Goal: Transaction & Acquisition: Book appointment/travel/reservation

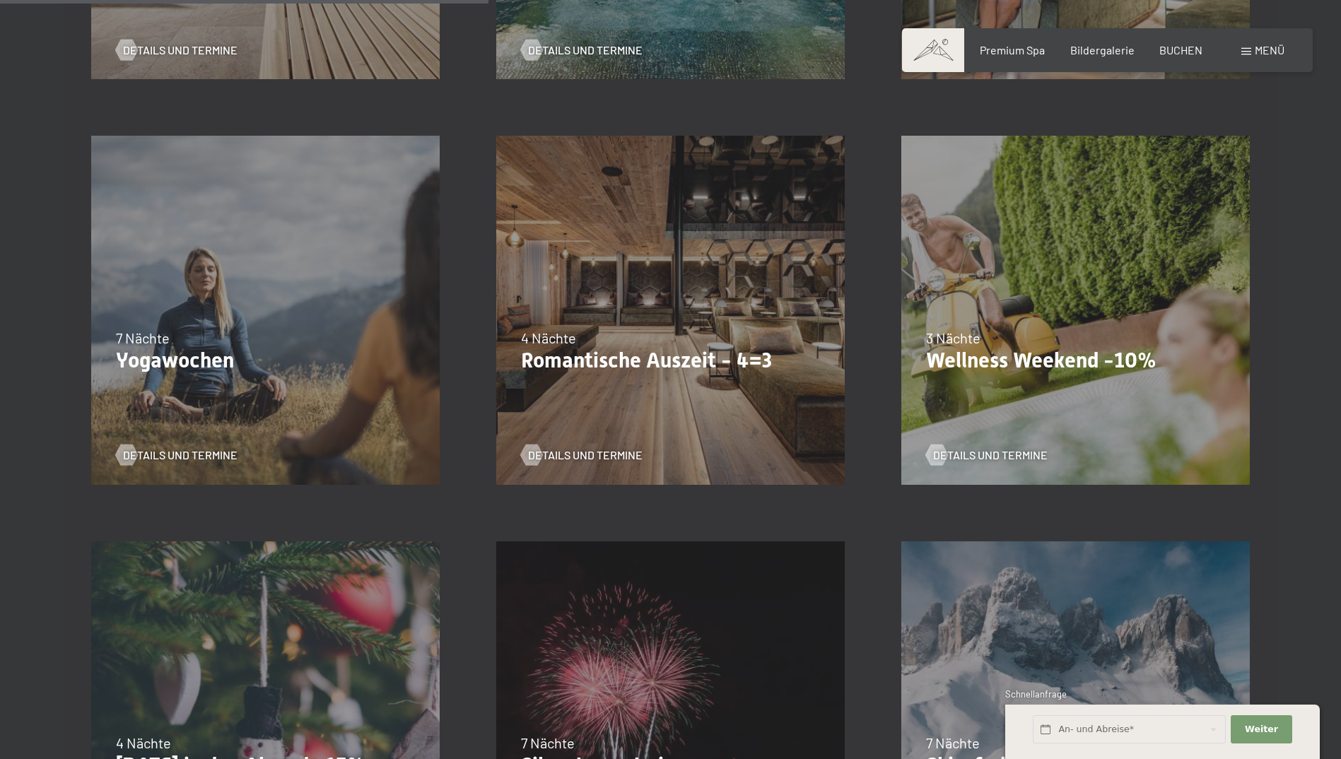
scroll to position [1202, 0]
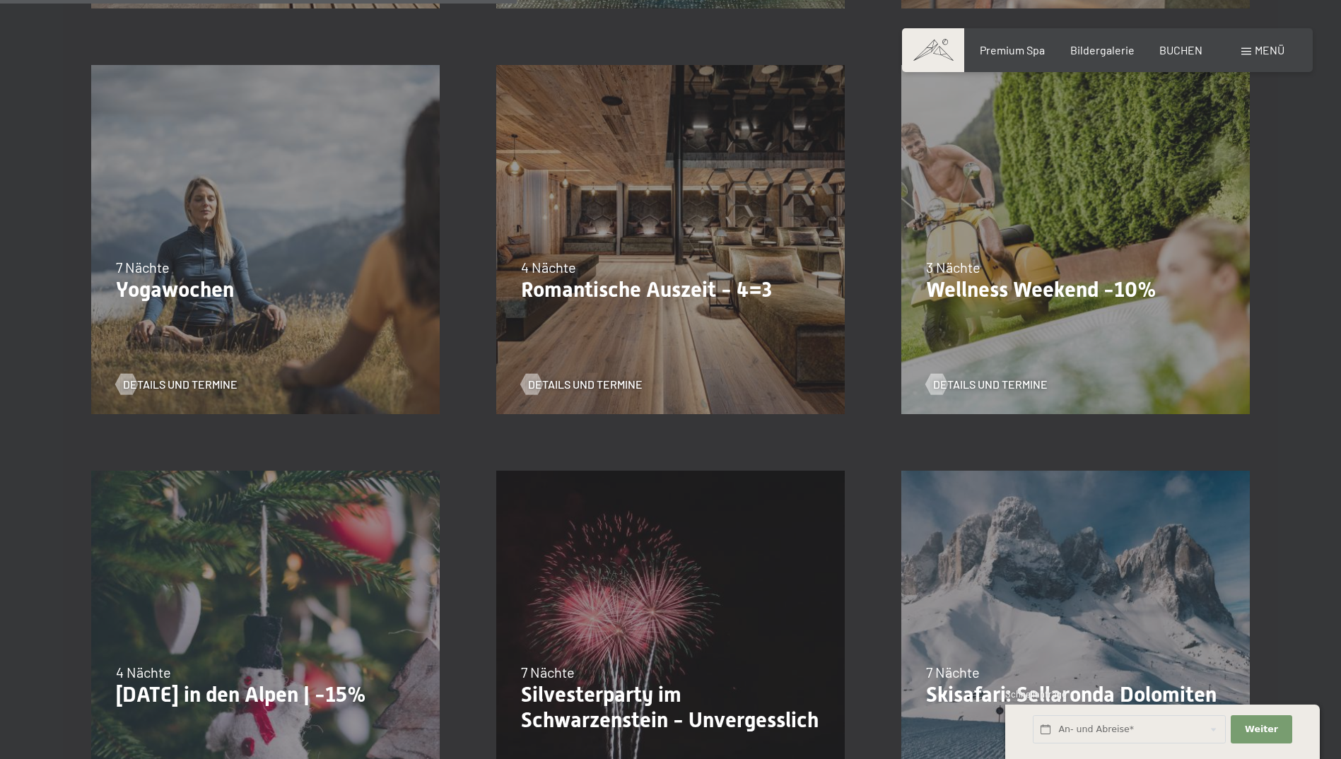
click at [633, 308] on div "09.11.–05.12.2025 08.12.–19.12.2025 11.01.–23.01.2026 08.03.–27.03.2026 29.03.–…" at bounding box center [670, 239] width 405 height 405
click at [573, 387] on span "Details und Termine" at bounding box center [599, 385] width 115 height 16
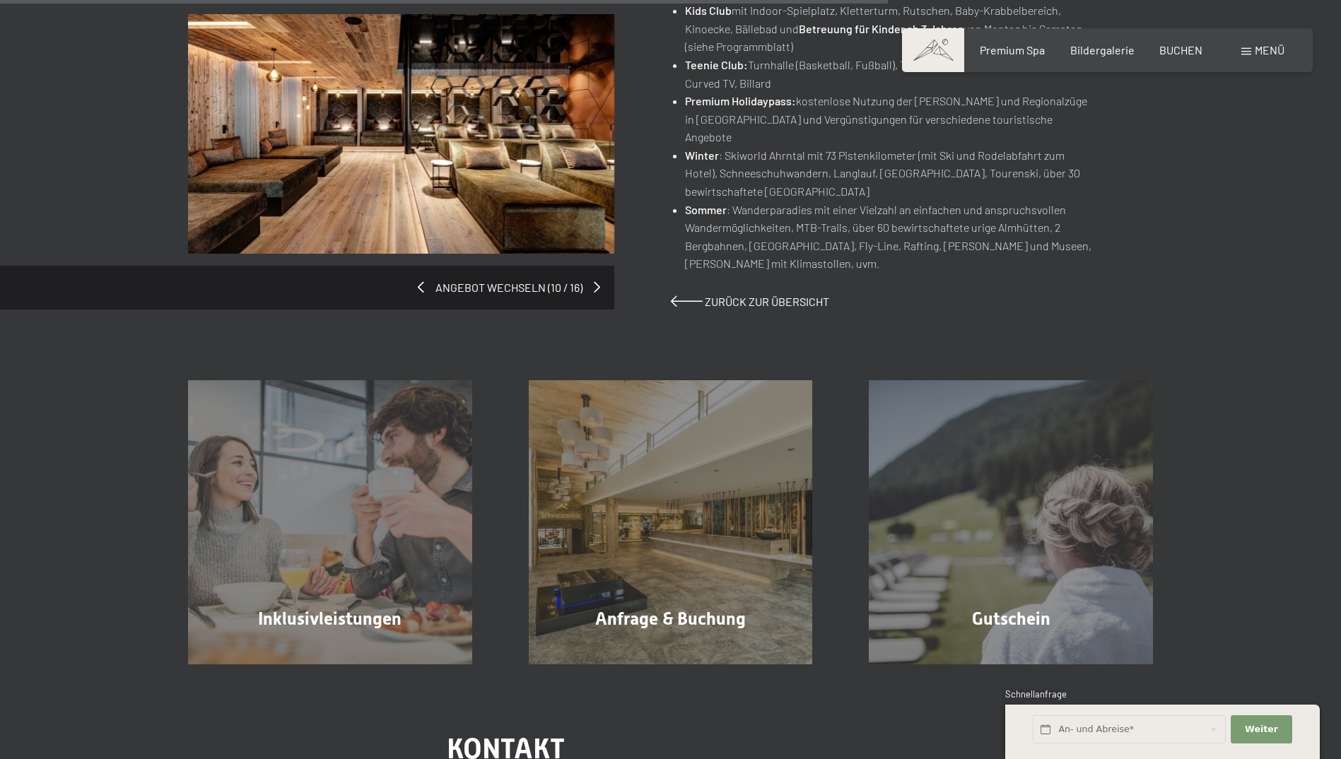
scroll to position [1060, 0]
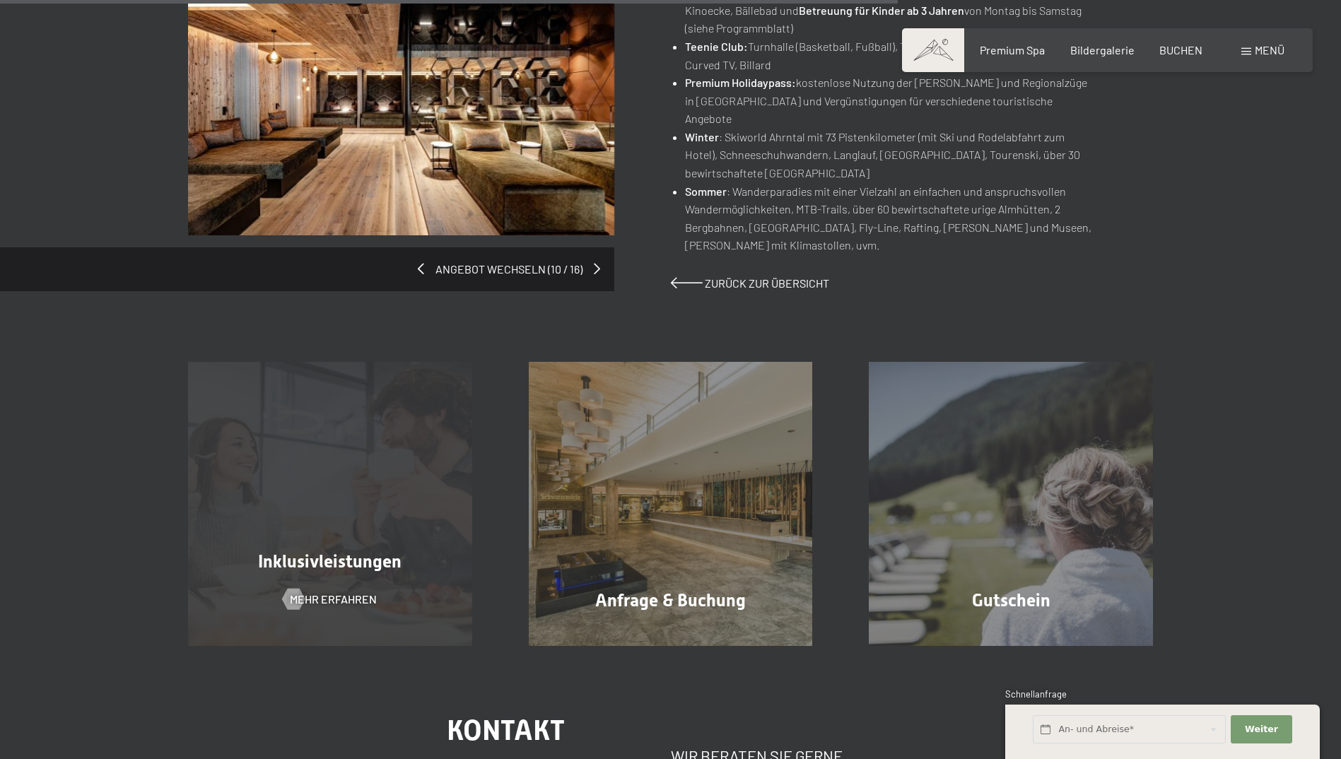
click at [310, 509] on div "Inklusivleistungen Mehr erfahren" at bounding box center [330, 504] width 341 height 284
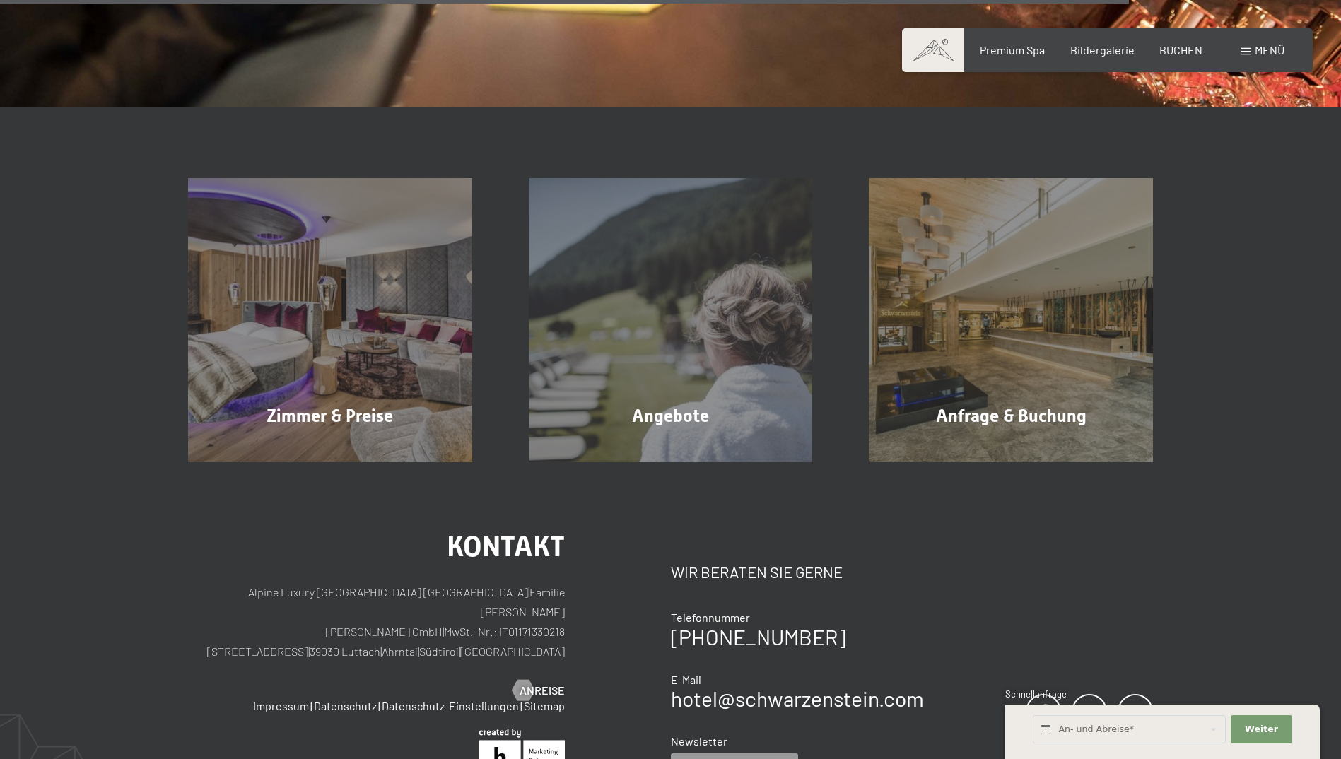
scroll to position [2333, 0]
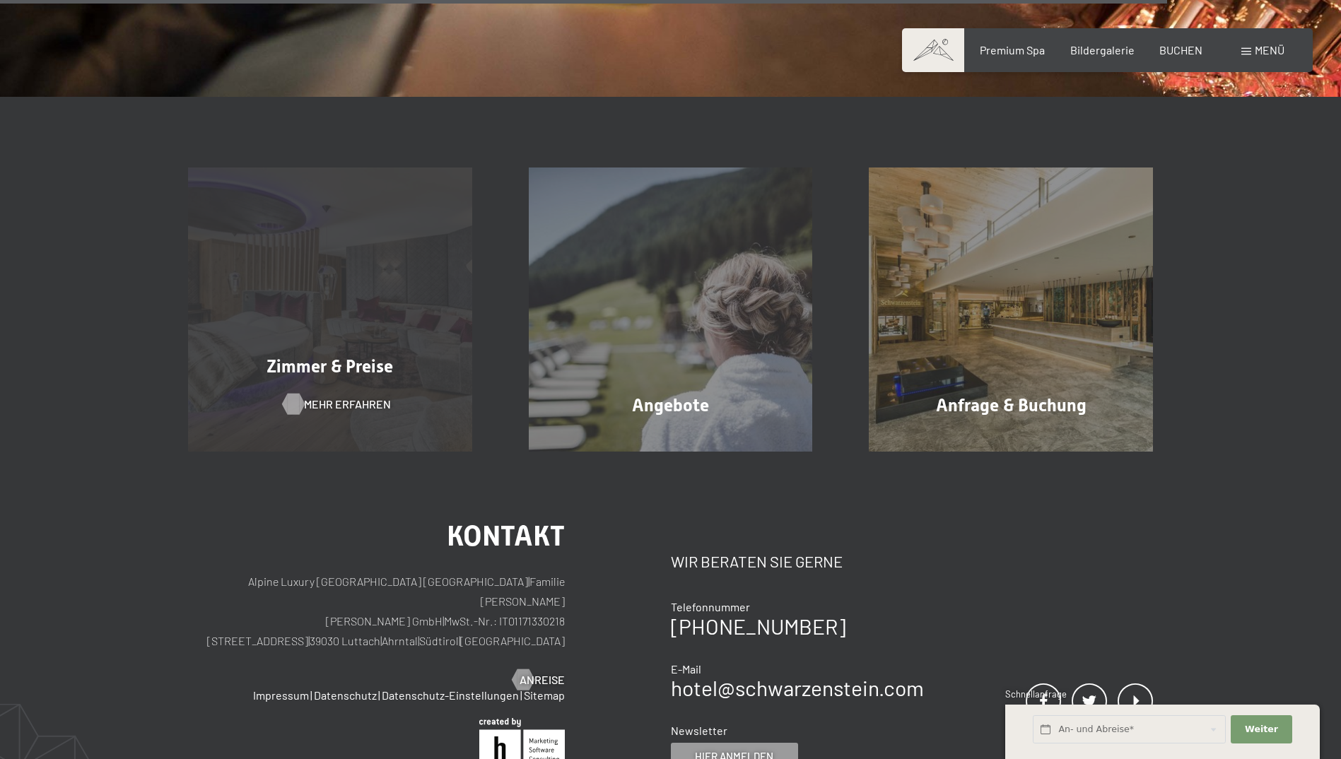
click at [326, 404] on span "Mehr erfahren" at bounding box center [347, 405] width 87 height 16
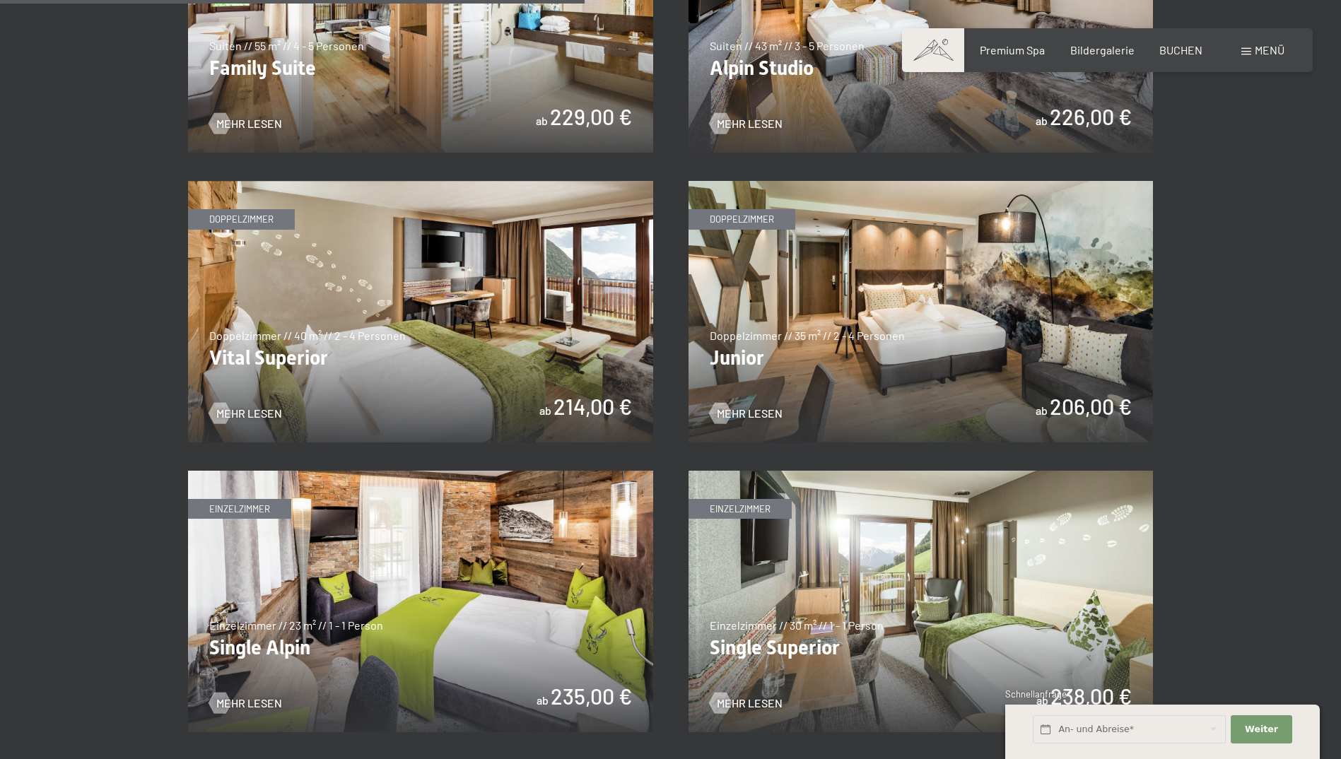
scroll to position [1909, 0]
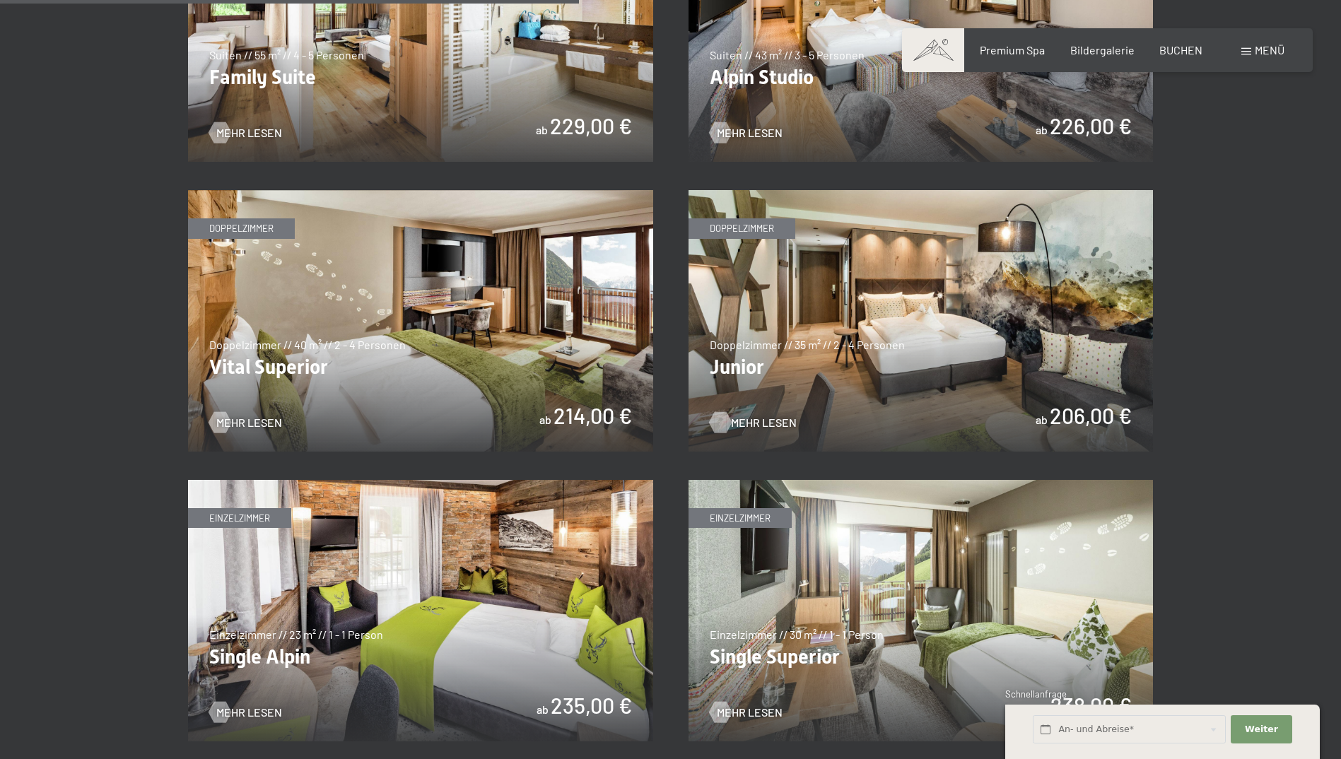
click at [755, 419] on span "Mehr Lesen" at bounding box center [764, 423] width 66 height 16
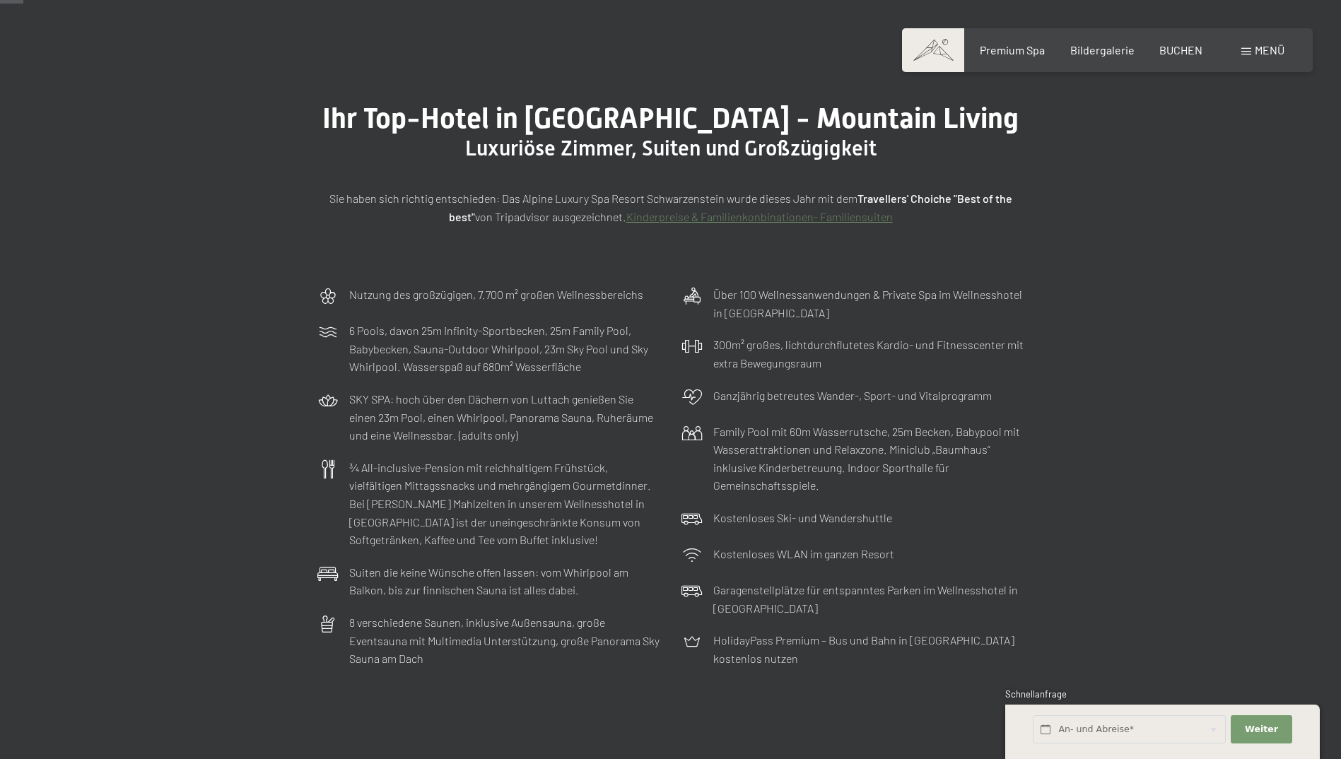
scroll to position [71, 0]
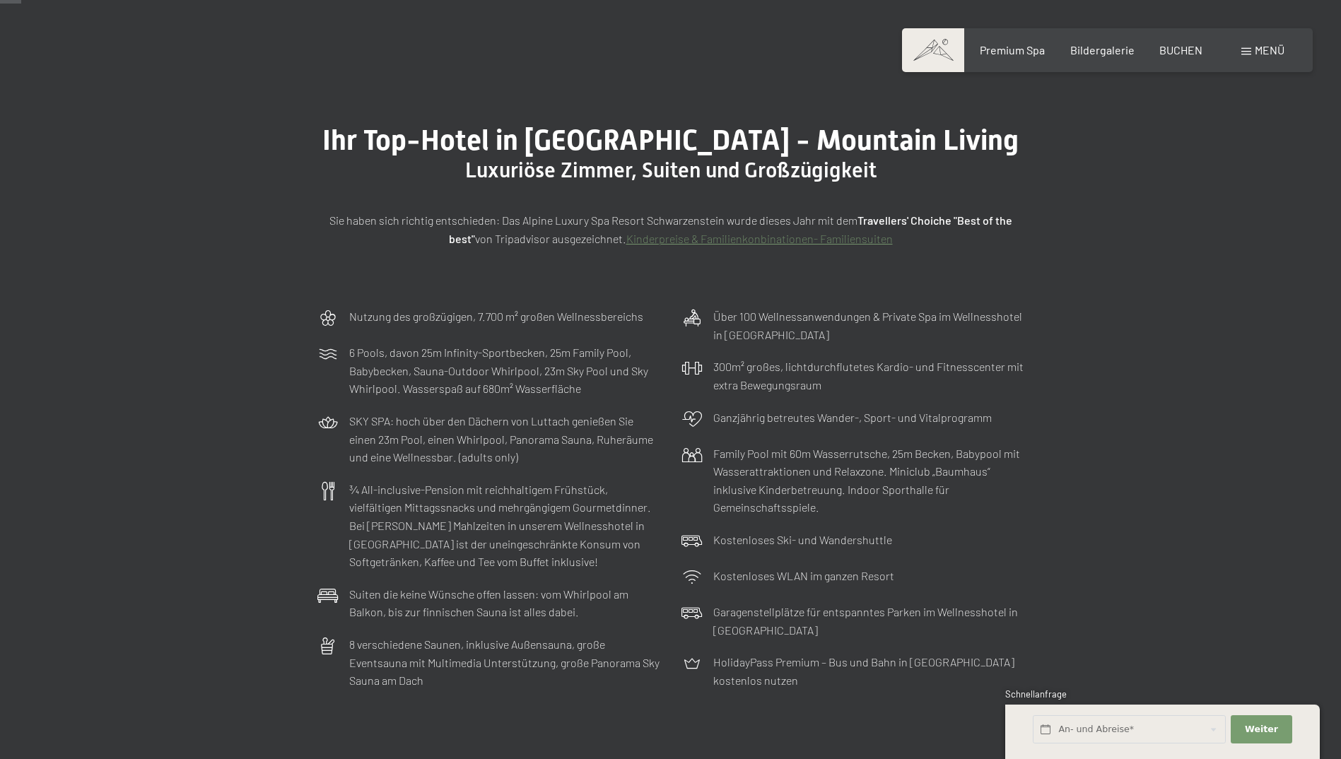
click at [749, 242] on link "Kinderpreise & Familienkonbinationen- Familiensuiten" at bounding box center [759, 238] width 267 height 13
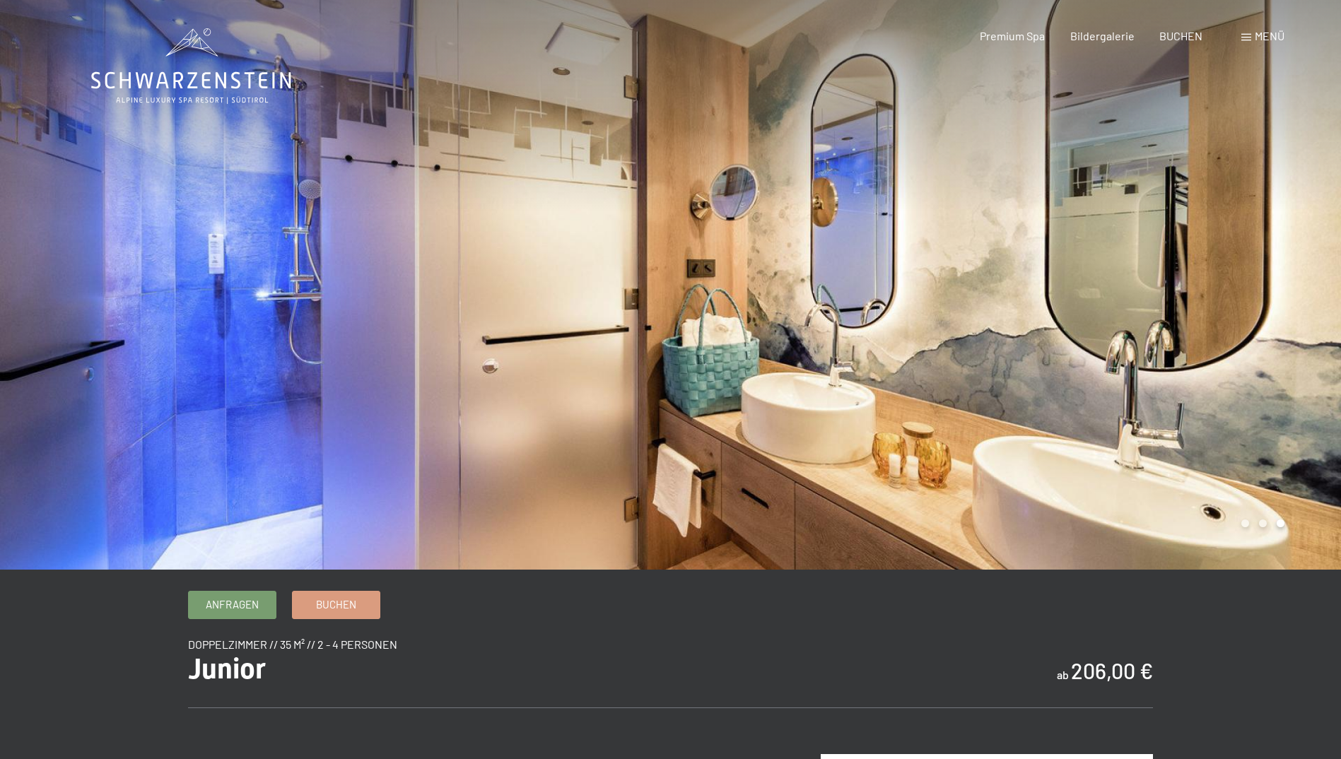
click at [42, 7] on header "Buchen Anfragen Premium Spa Bildergalerie BUCHEN Menü DE IT EN Gutschein Bilder…" at bounding box center [670, 14] width 1341 height 28
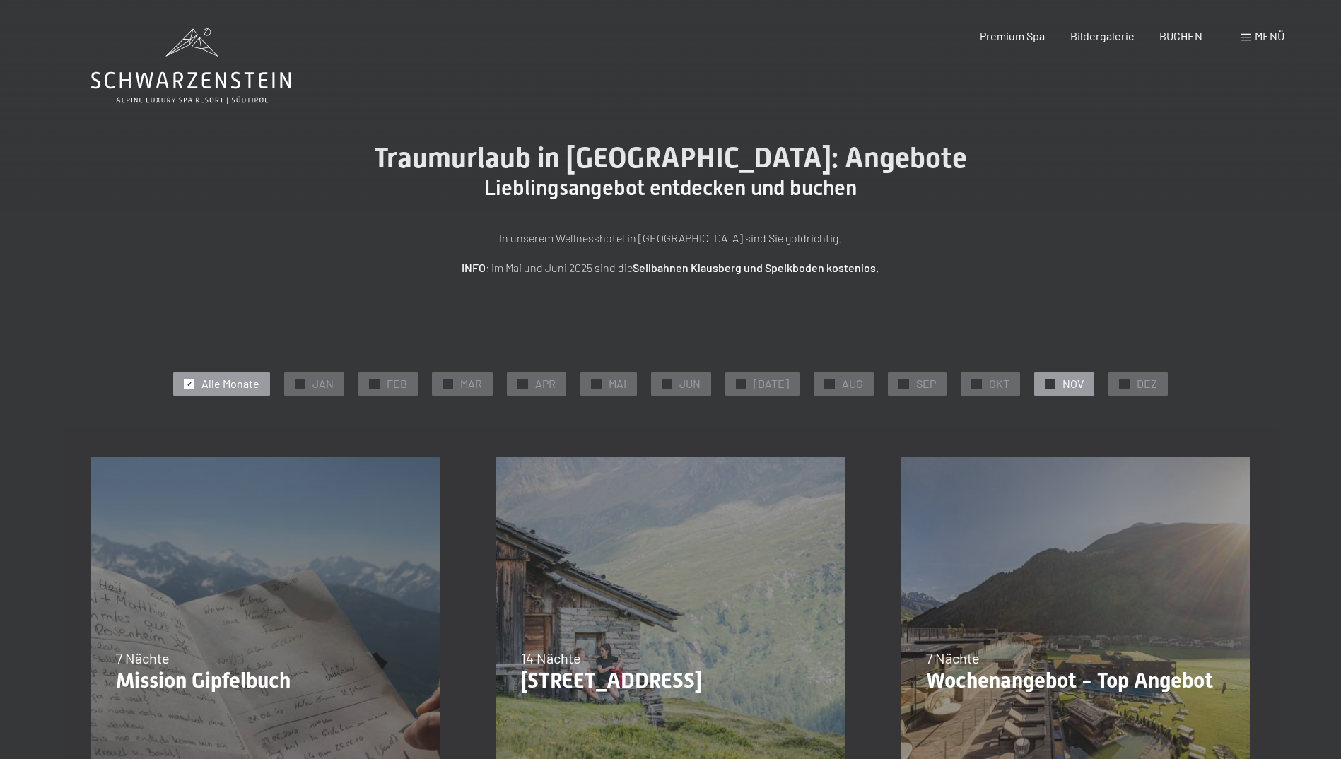
click at [1063, 390] on span "NOV" at bounding box center [1073, 384] width 21 height 16
